Goal: Task Accomplishment & Management: Complete application form

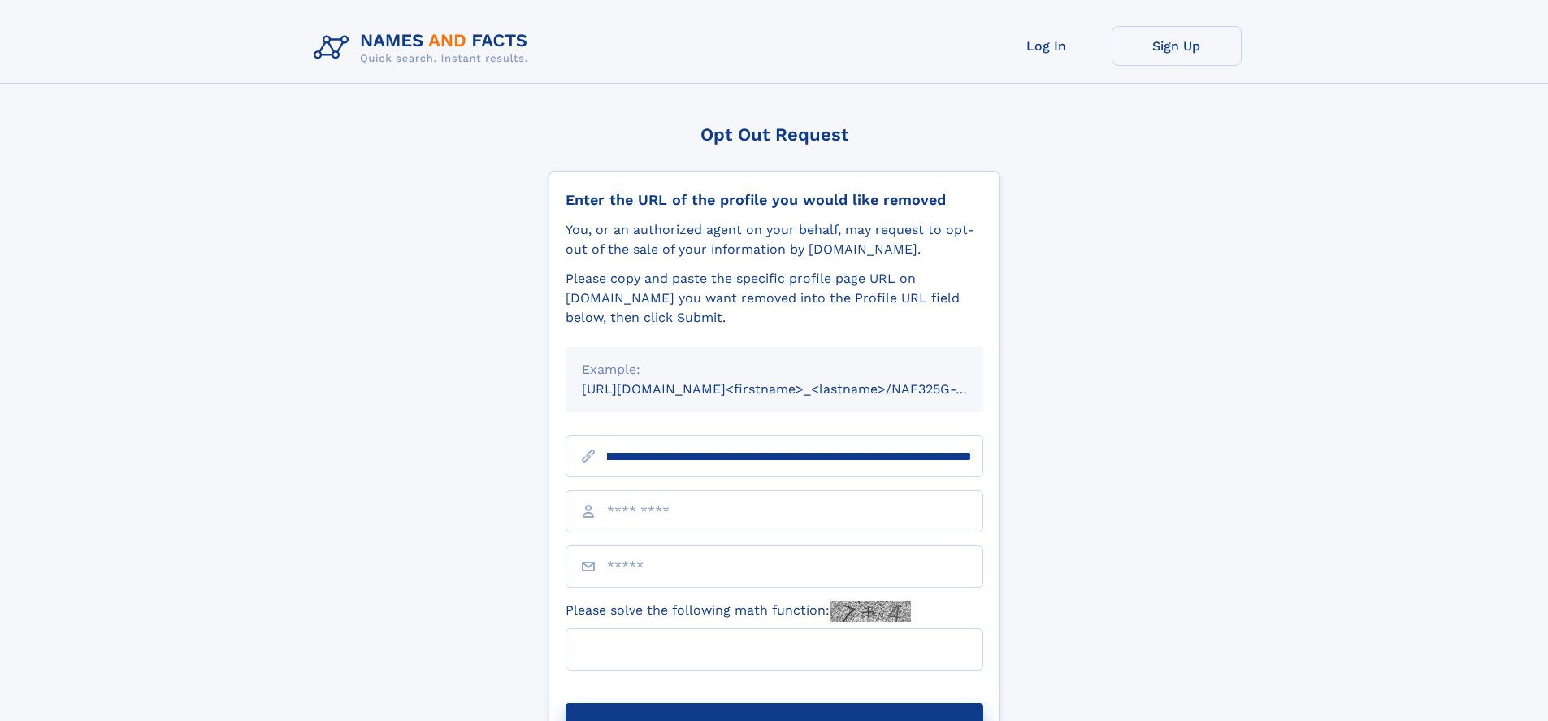
scroll to position [0, 219]
type input "**********"
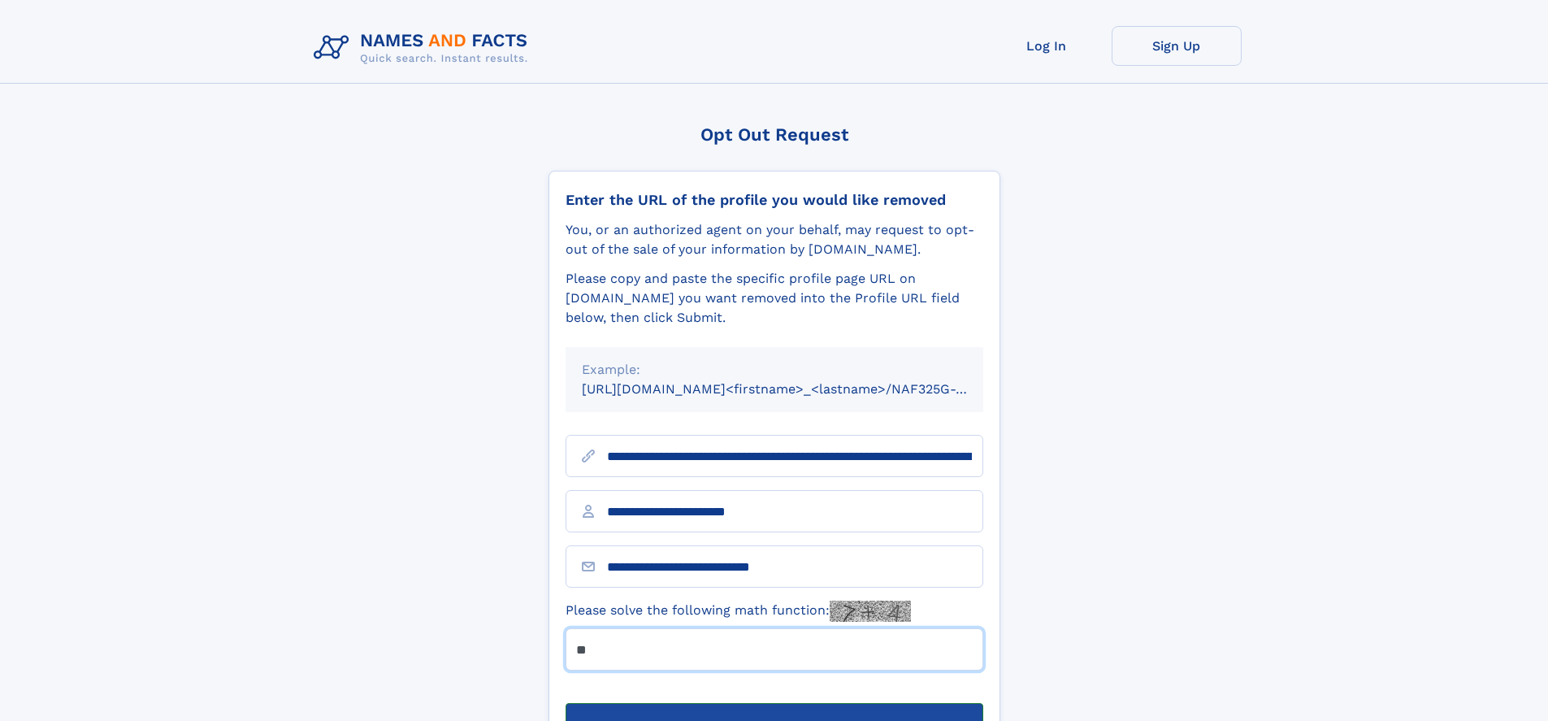
type input "**"
click at [773, 703] on button "Submit Opt Out Request" at bounding box center [774, 729] width 418 height 52
